Goal: Navigation & Orientation: Understand site structure

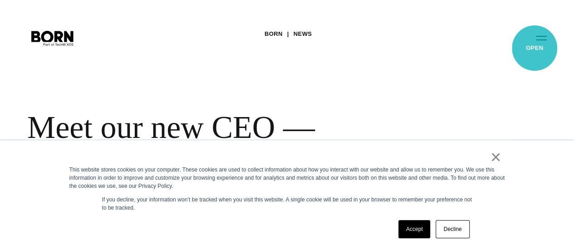
click at [535, 47] on button "Primary Menu" at bounding box center [542, 37] width 22 height 19
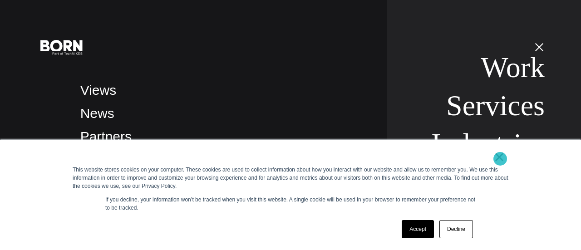
click at [500, 159] on link "×" at bounding box center [499, 157] width 11 height 8
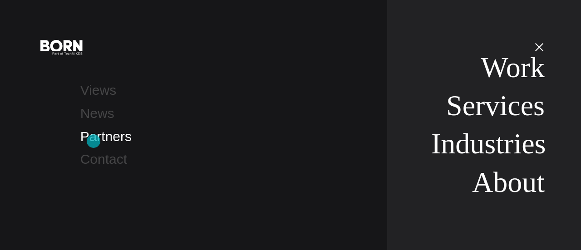
click at [94, 141] on link "Partners" at bounding box center [105, 136] width 51 height 15
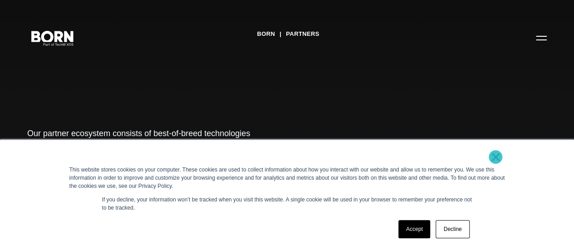
click at [496, 157] on link "×" at bounding box center [496, 157] width 11 height 8
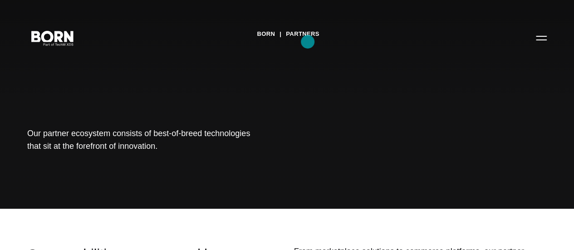
click at [308, 41] on link "Partners" at bounding box center [303, 34] width 34 height 14
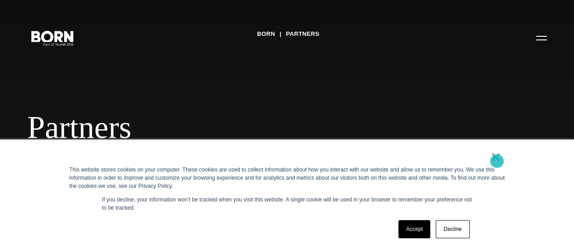
click at [497, 161] on link "×" at bounding box center [496, 157] width 11 height 8
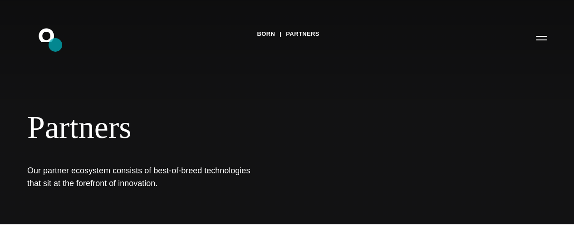
click at [55, 45] on icon ".st0{display:none;} .st1{display:inline;} .st2{font-family:'HelveticaNeue-Mediu…" at bounding box center [53, 38] width 58 height 24
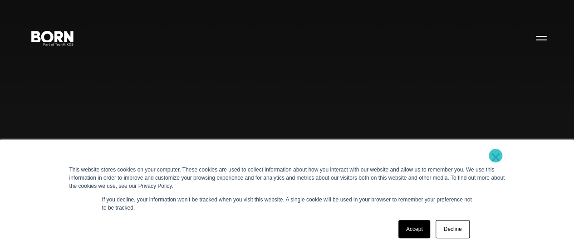
click at [496, 156] on link "×" at bounding box center [496, 157] width 11 height 8
